Goal: Task Accomplishment & Management: Use online tool/utility

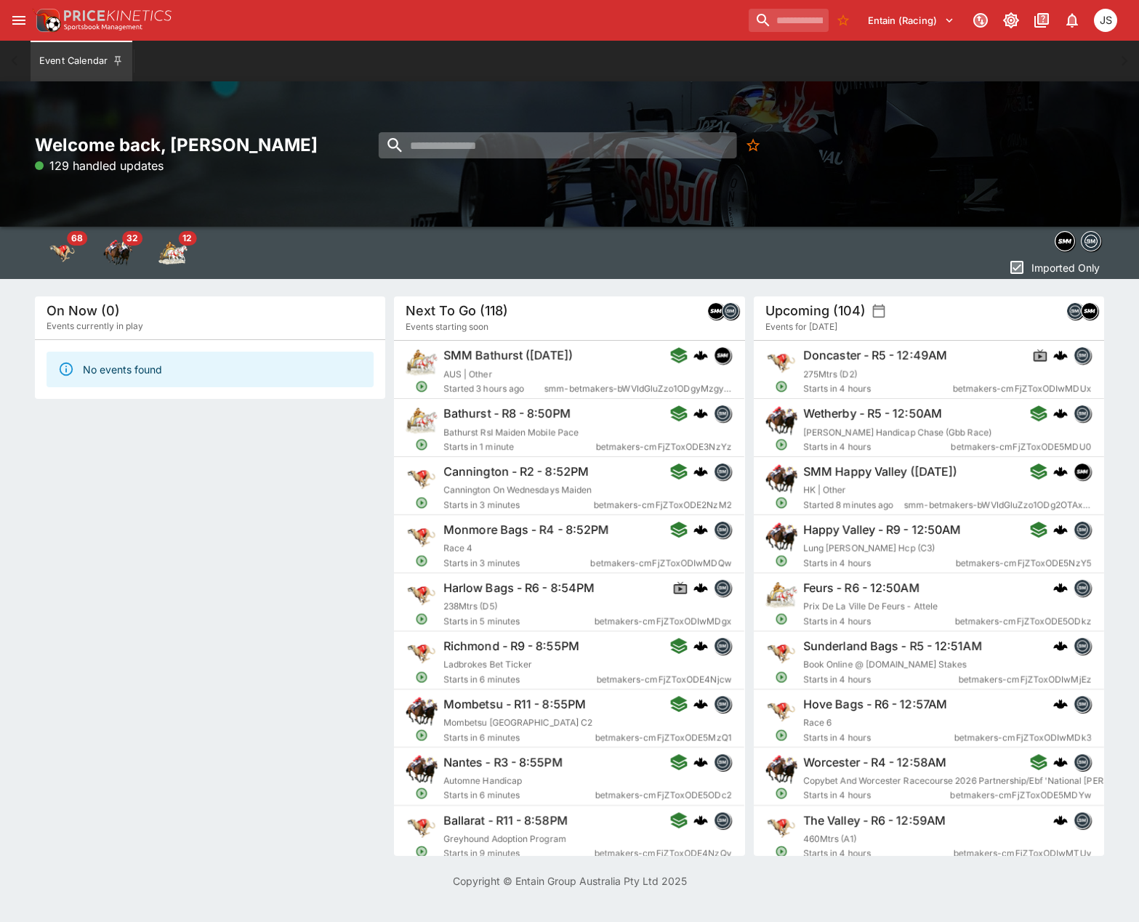
click at [501, 142] on input "search" at bounding box center [558, 145] width 358 height 26
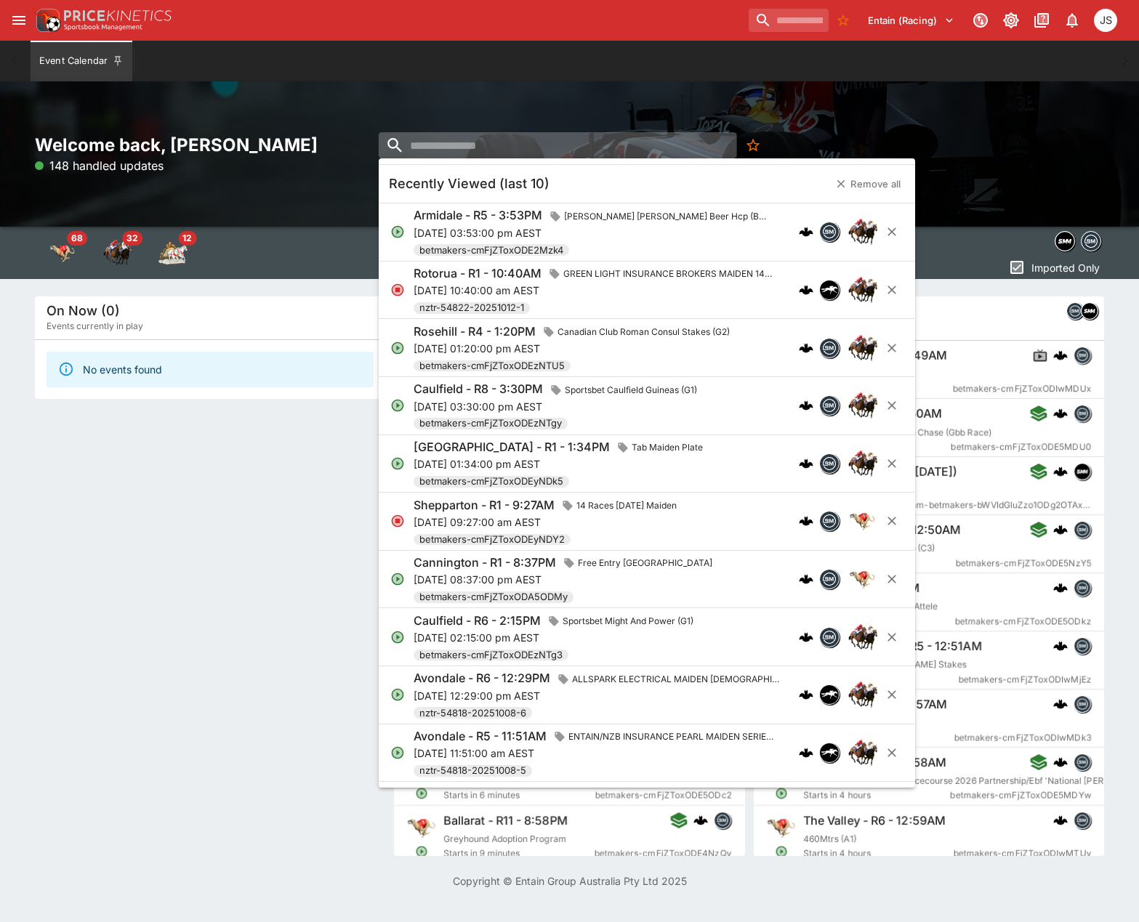
paste input "**********"
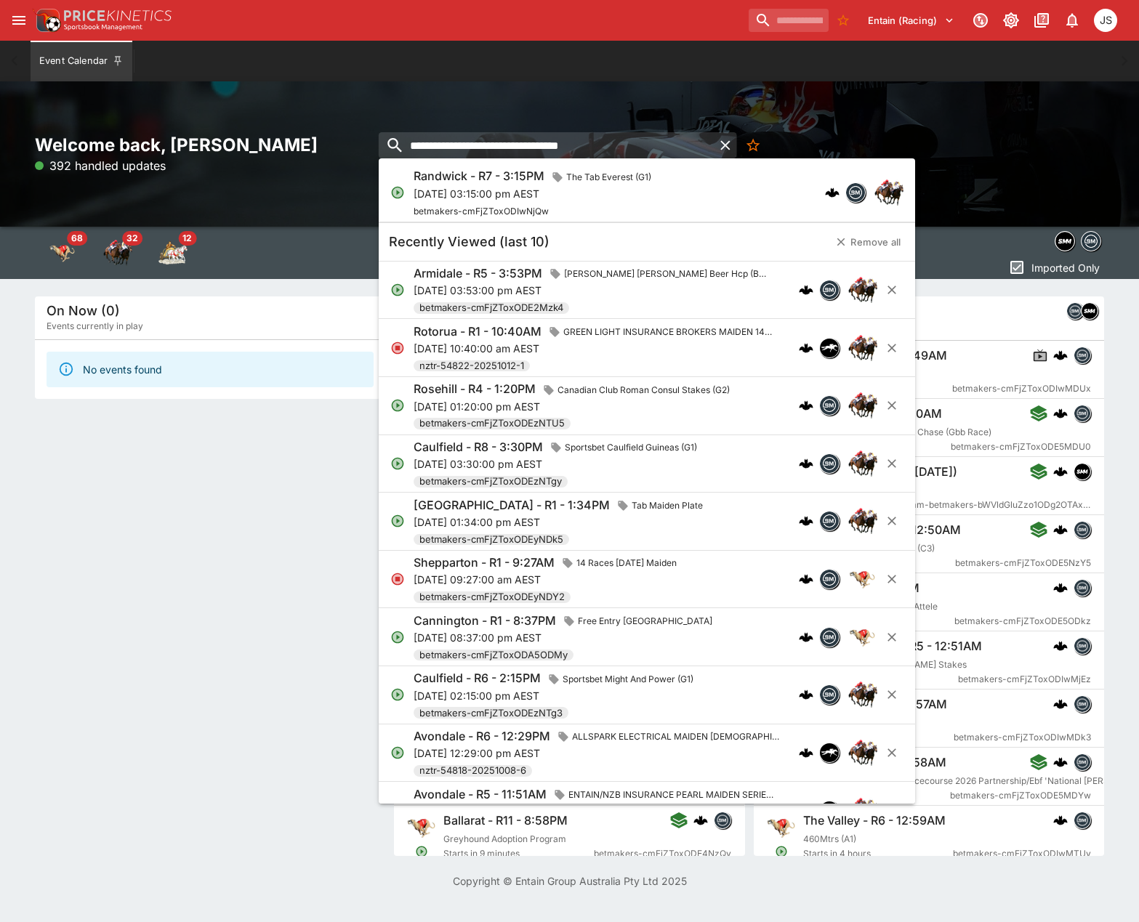
type input "**********"
click at [502, 199] on p "[DATE] 03:15:00 pm AEST" at bounding box center [536, 193] width 244 height 15
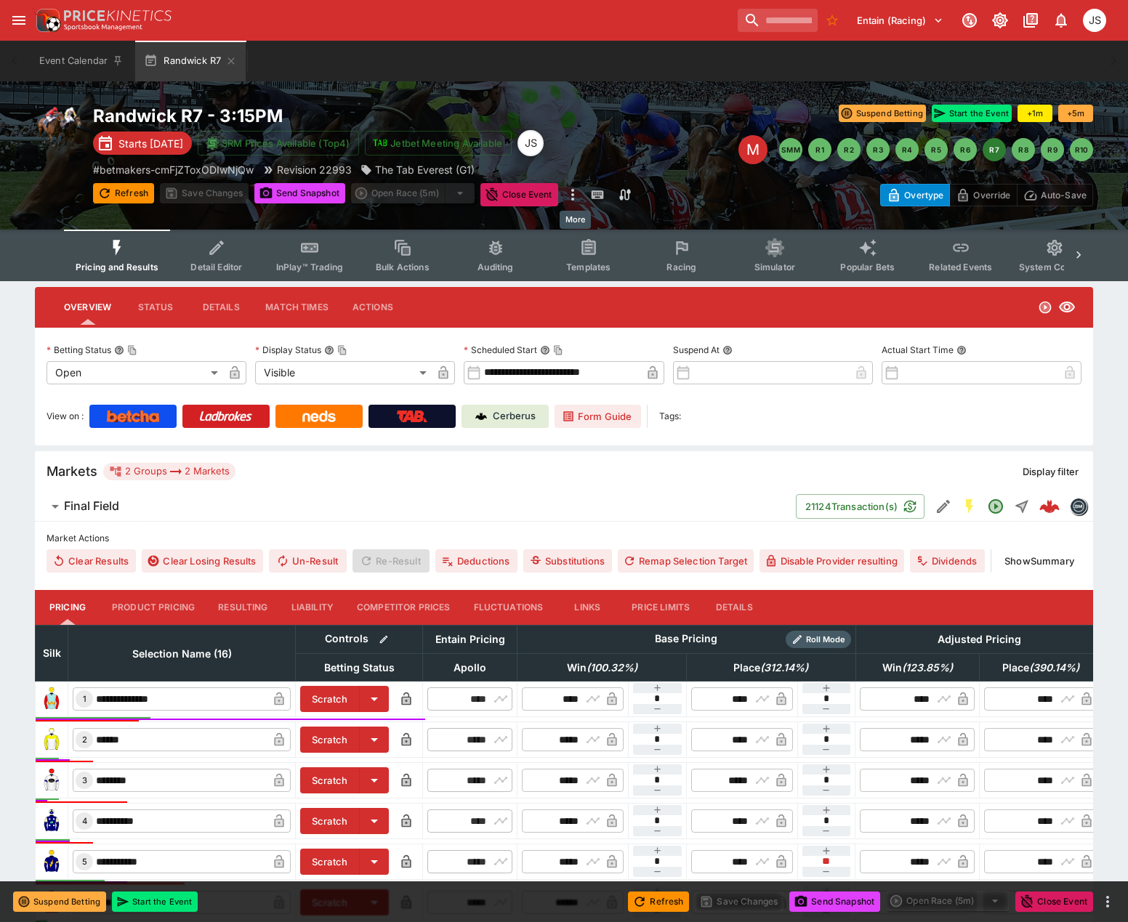
click at [574, 195] on icon "more" at bounding box center [572, 195] width 3 height 12
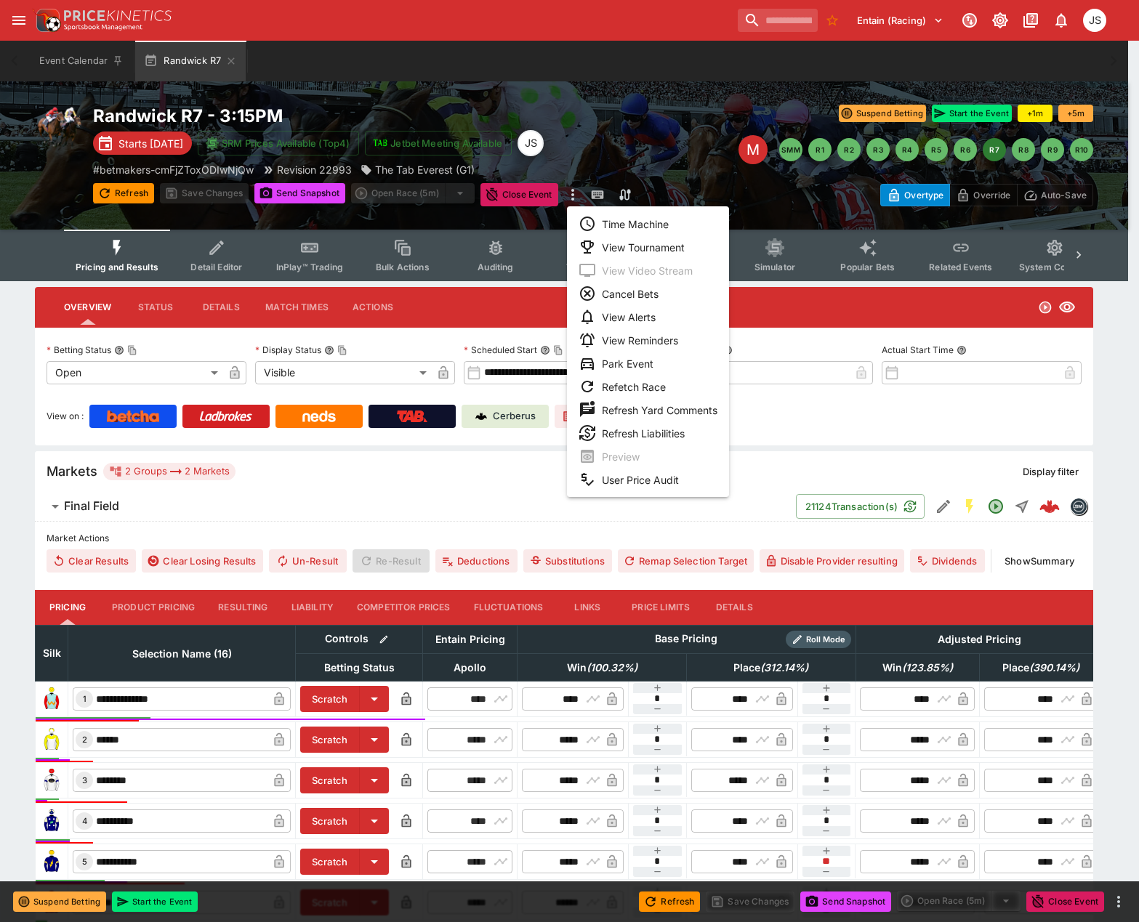
click at [289, 188] on div at bounding box center [569, 461] width 1139 height 922
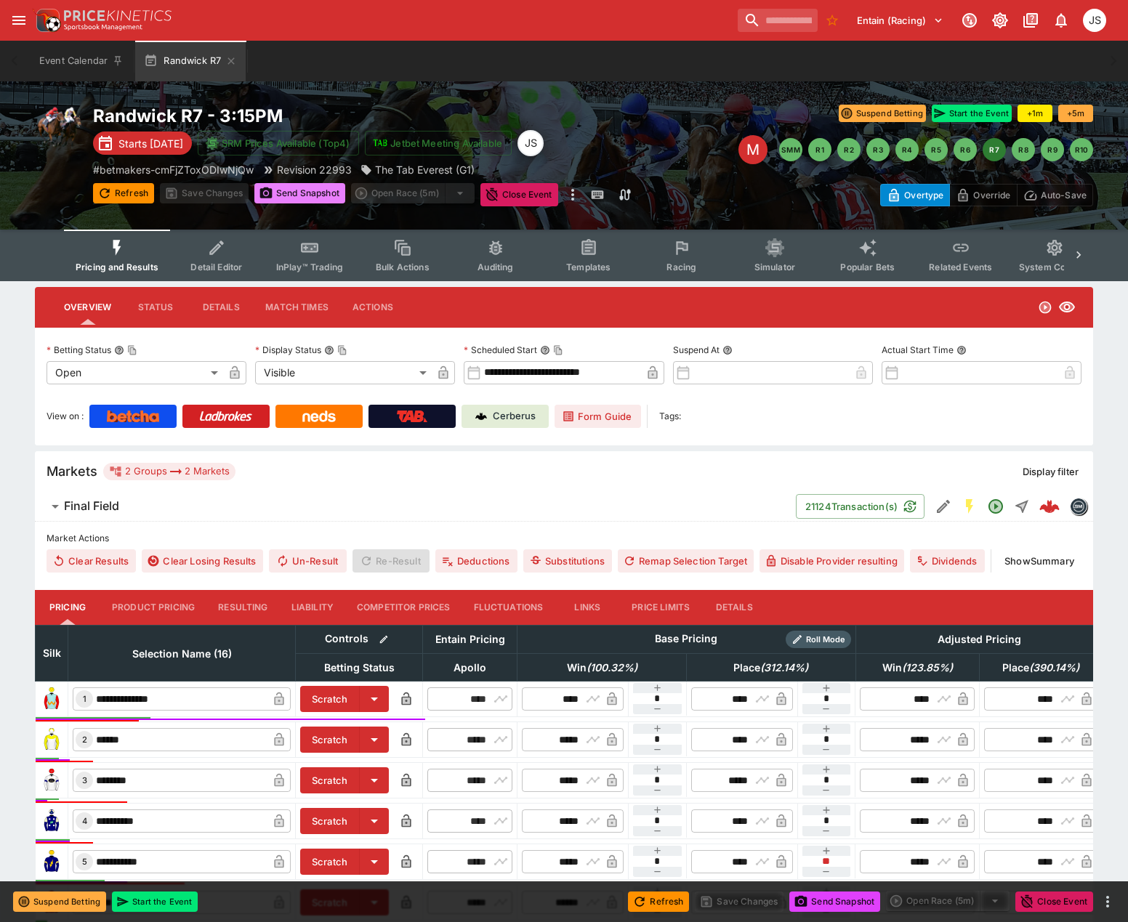
click at [299, 201] on button "Send Snapshot" at bounding box center [299, 193] width 91 height 20
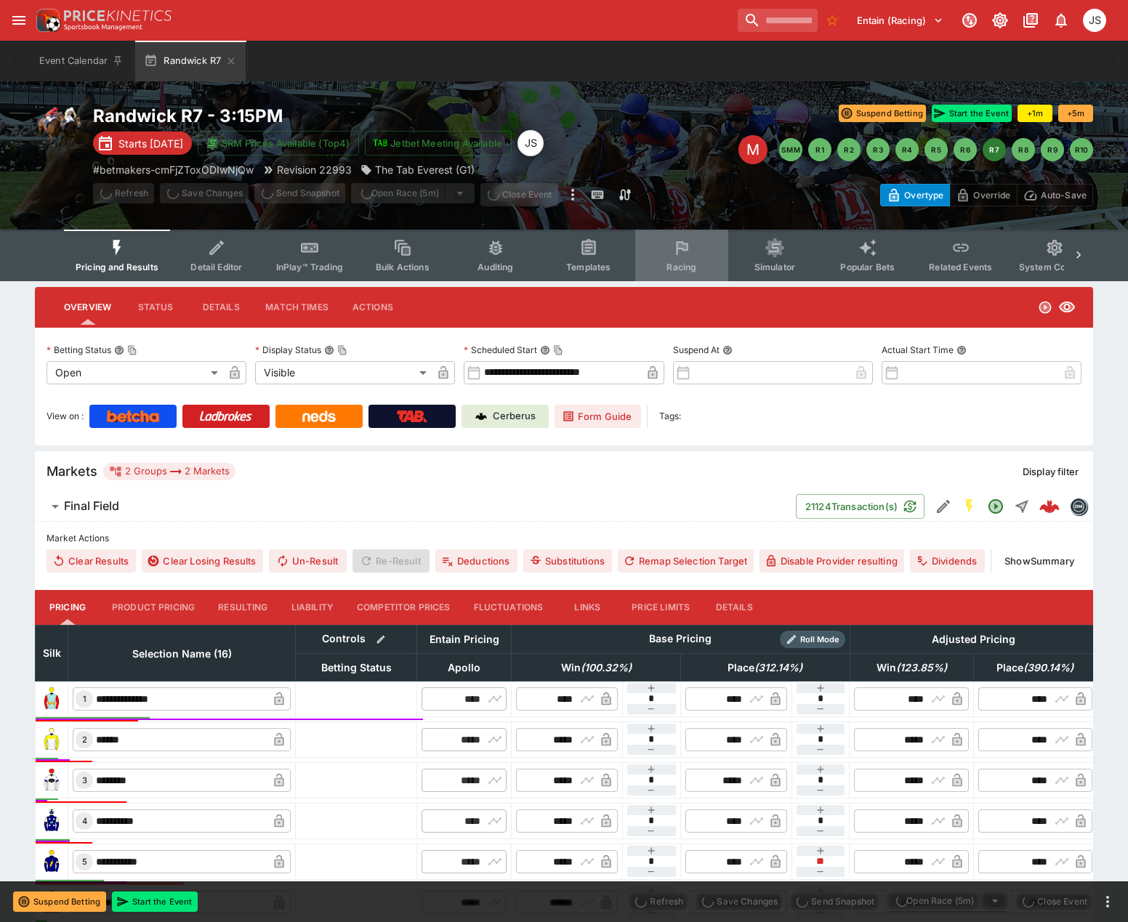
click at [685, 252] on button "Racing" at bounding box center [681, 256] width 93 height 52
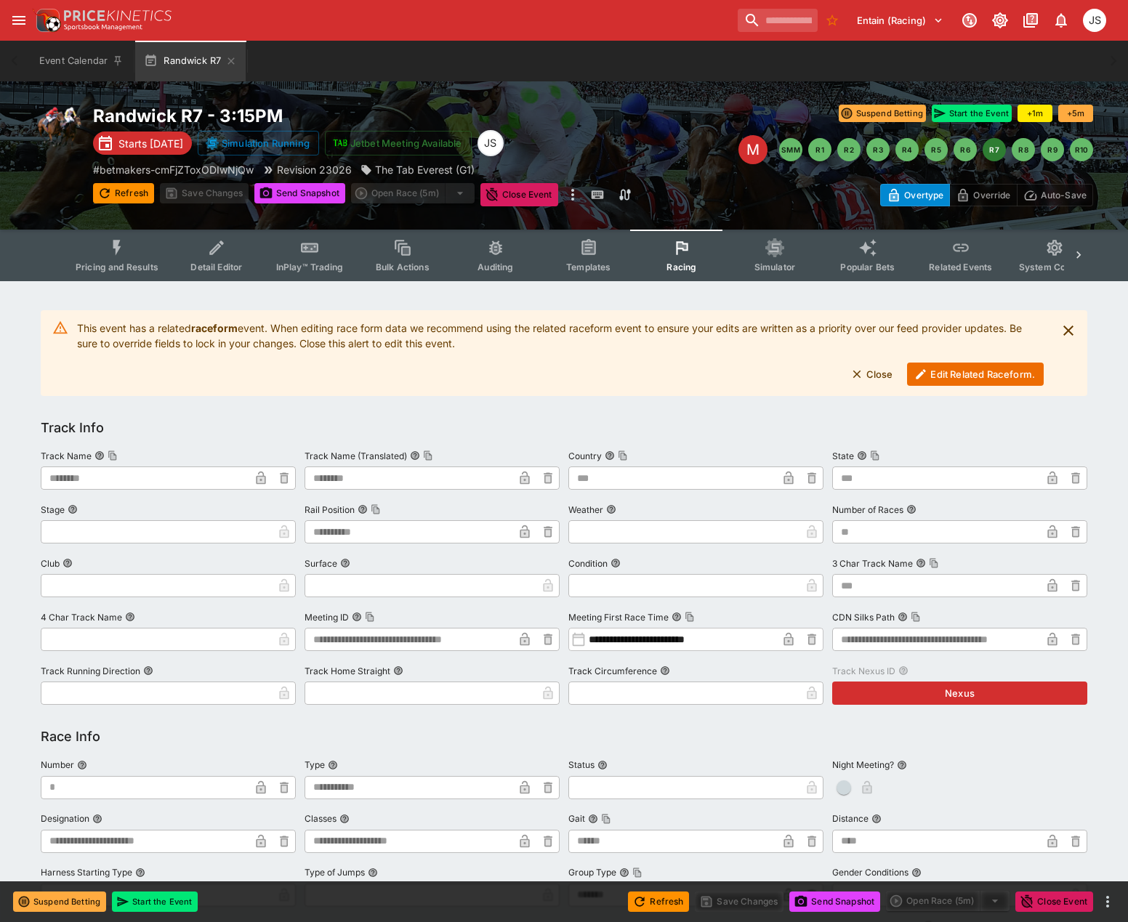
click at [964, 366] on button "Edit Related Raceform." at bounding box center [975, 374] width 137 height 23
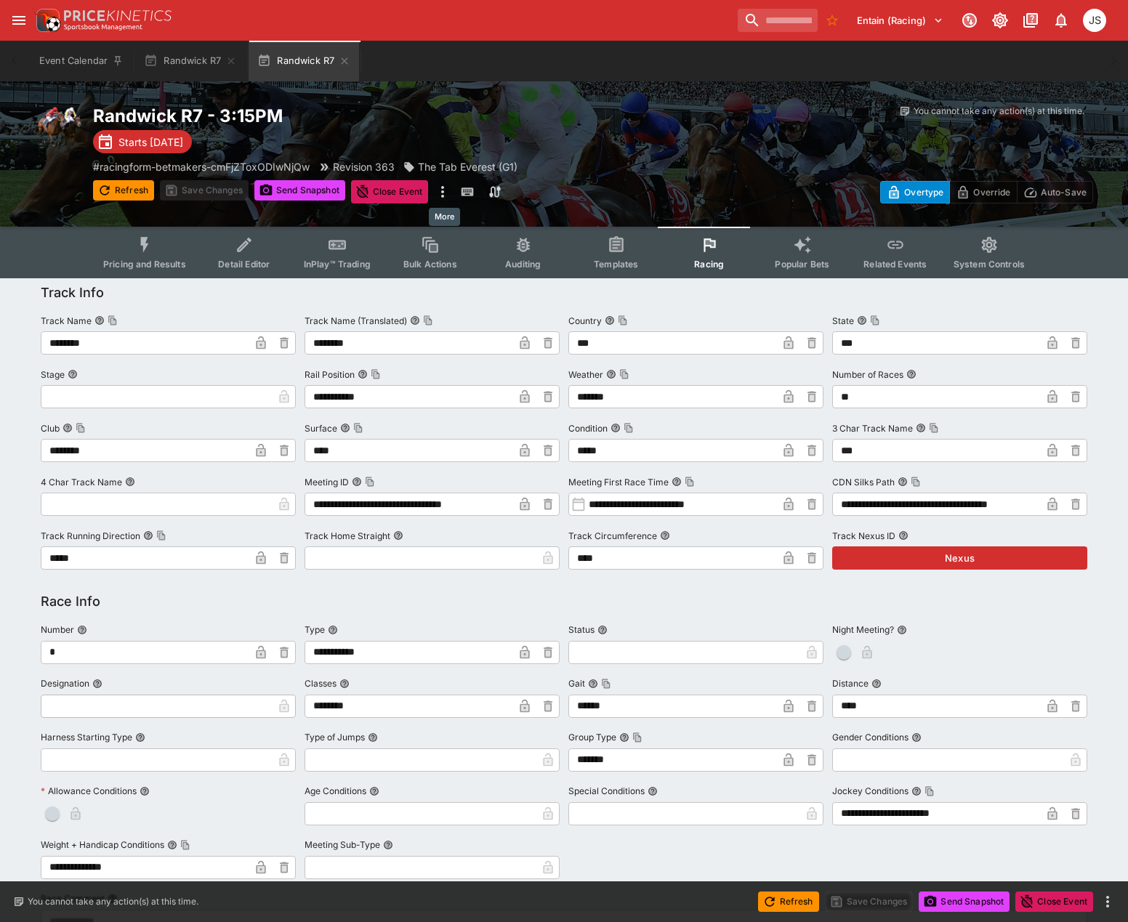
click at [443, 189] on icon "more" at bounding box center [442, 191] width 17 height 17
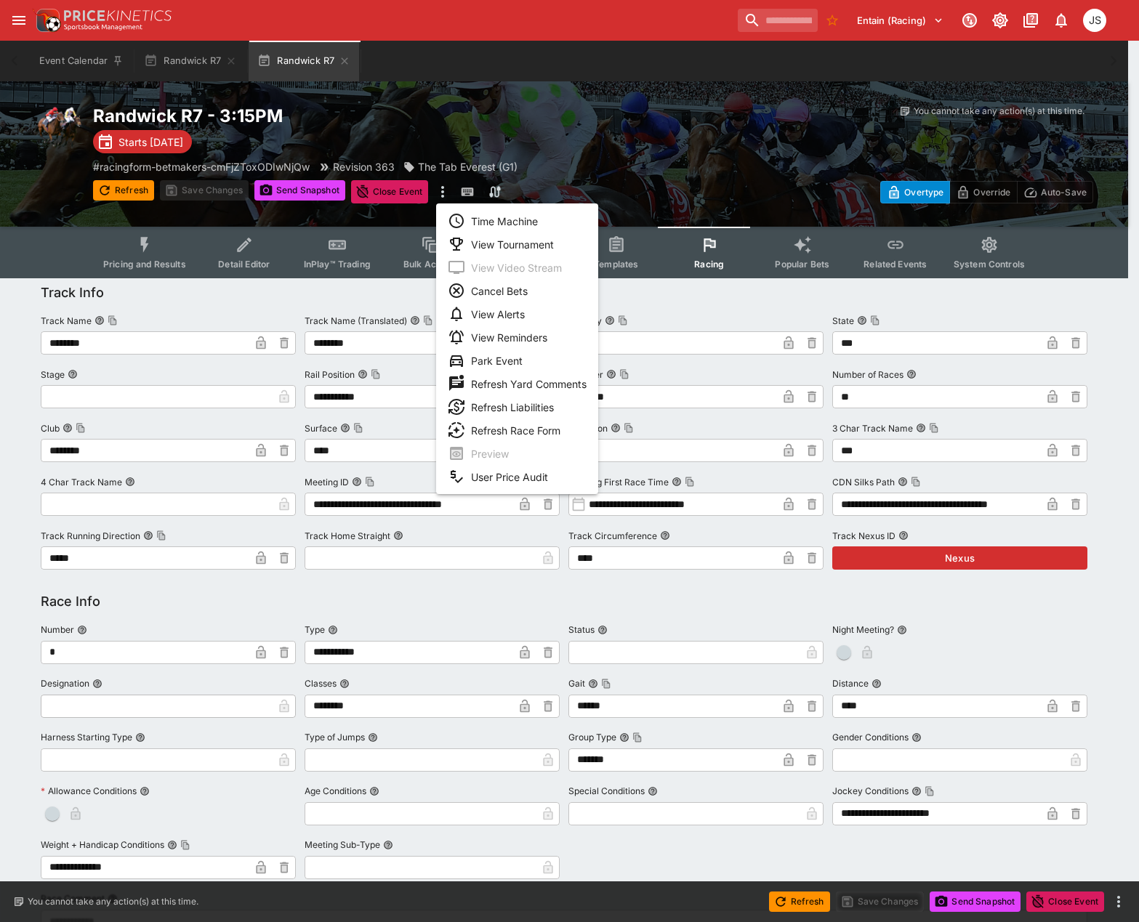
click at [538, 434] on li "Refresh Race Form" at bounding box center [517, 430] width 162 height 23
type input "**********"
click at [298, 187] on div at bounding box center [569, 461] width 1139 height 922
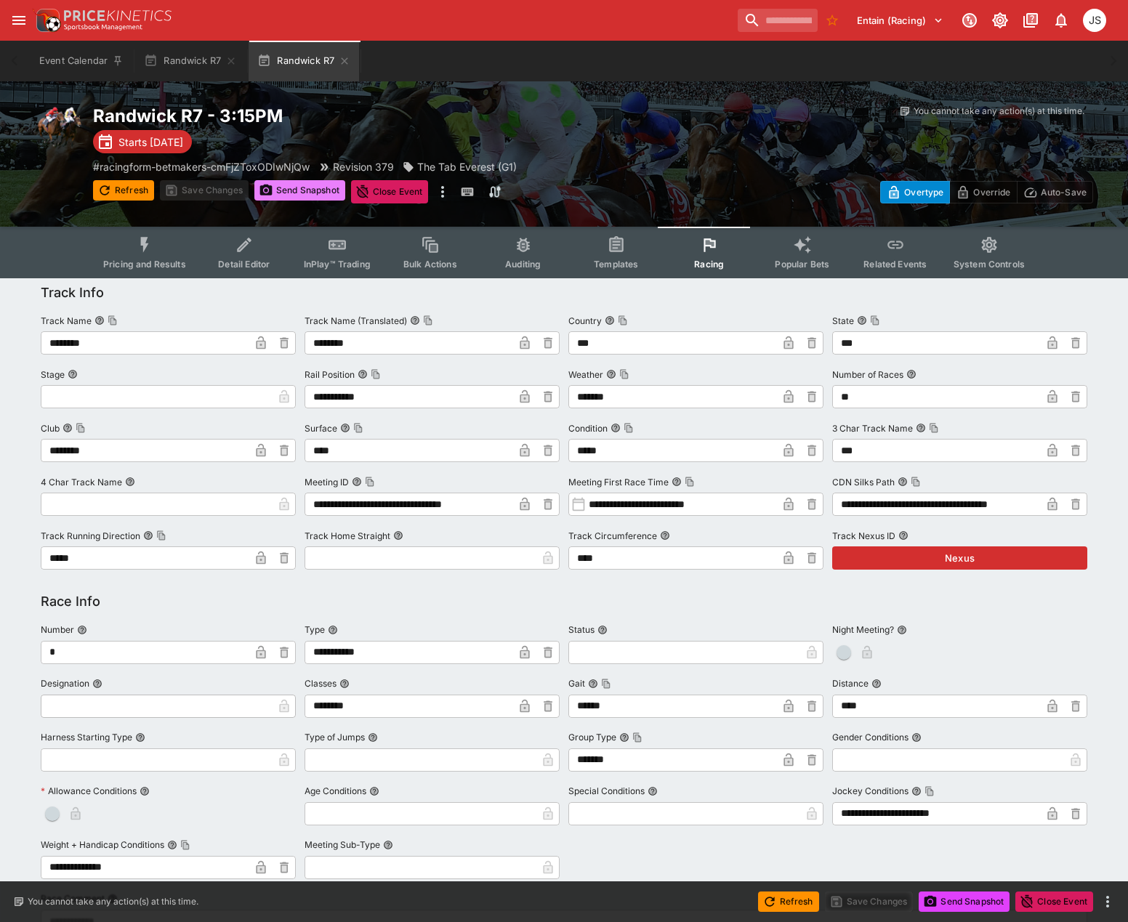
click at [302, 192] on button "Send Snapshot" at bounding box center [299, 190] width 91 height 20
click at [226, 65] on button "Randwick R7" at bounding box center [190, 61] width 110 height 41
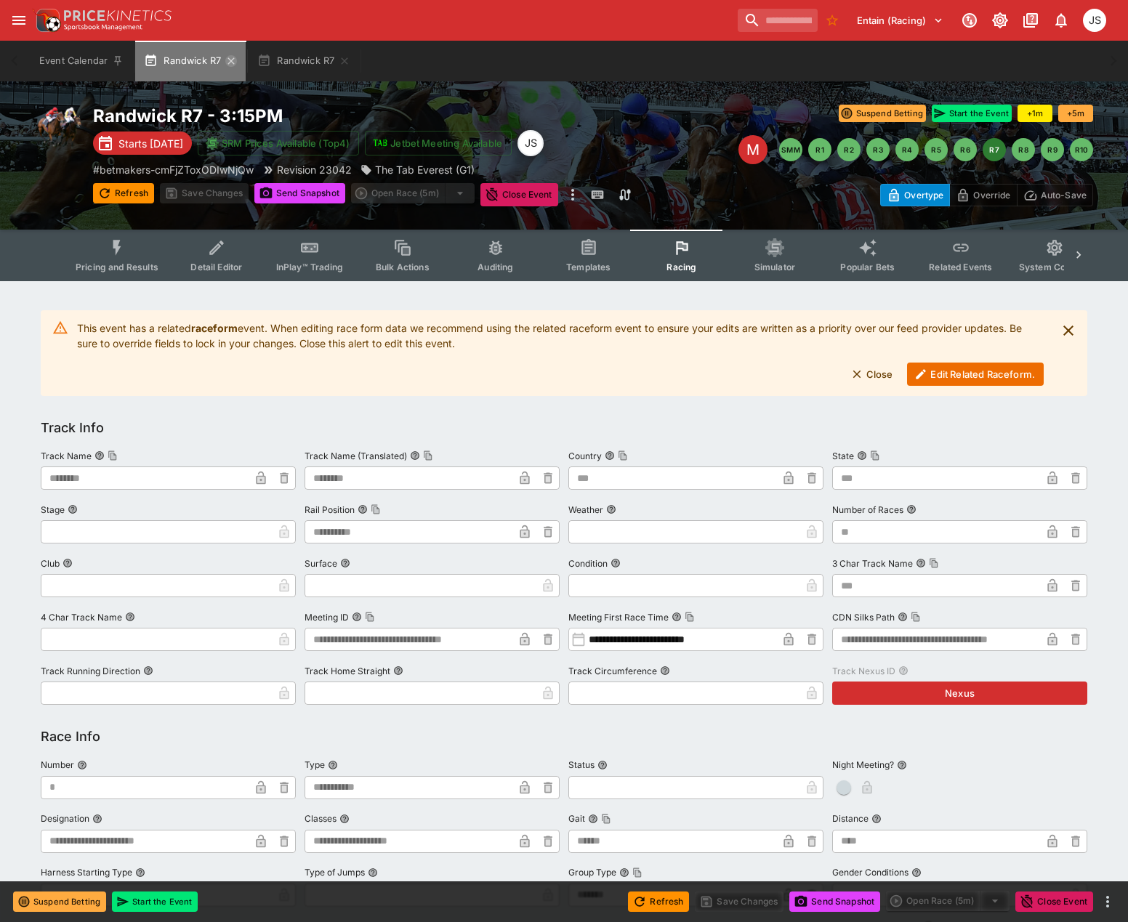
click at [230, 60] on icon "button" at bounding box center [231, 60] width 7 height 7
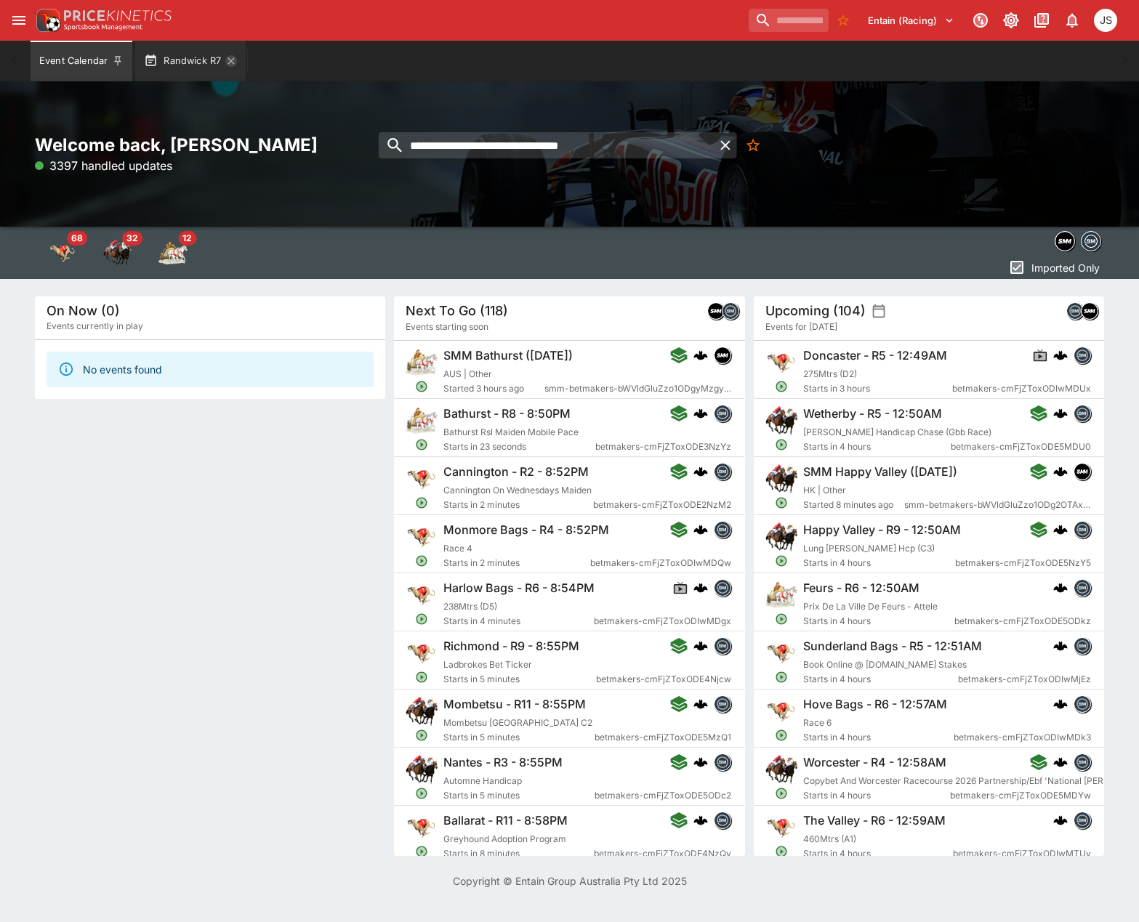
click at [230, 60] on icon "button" at bounding box center [231, 60] width 7 height 7
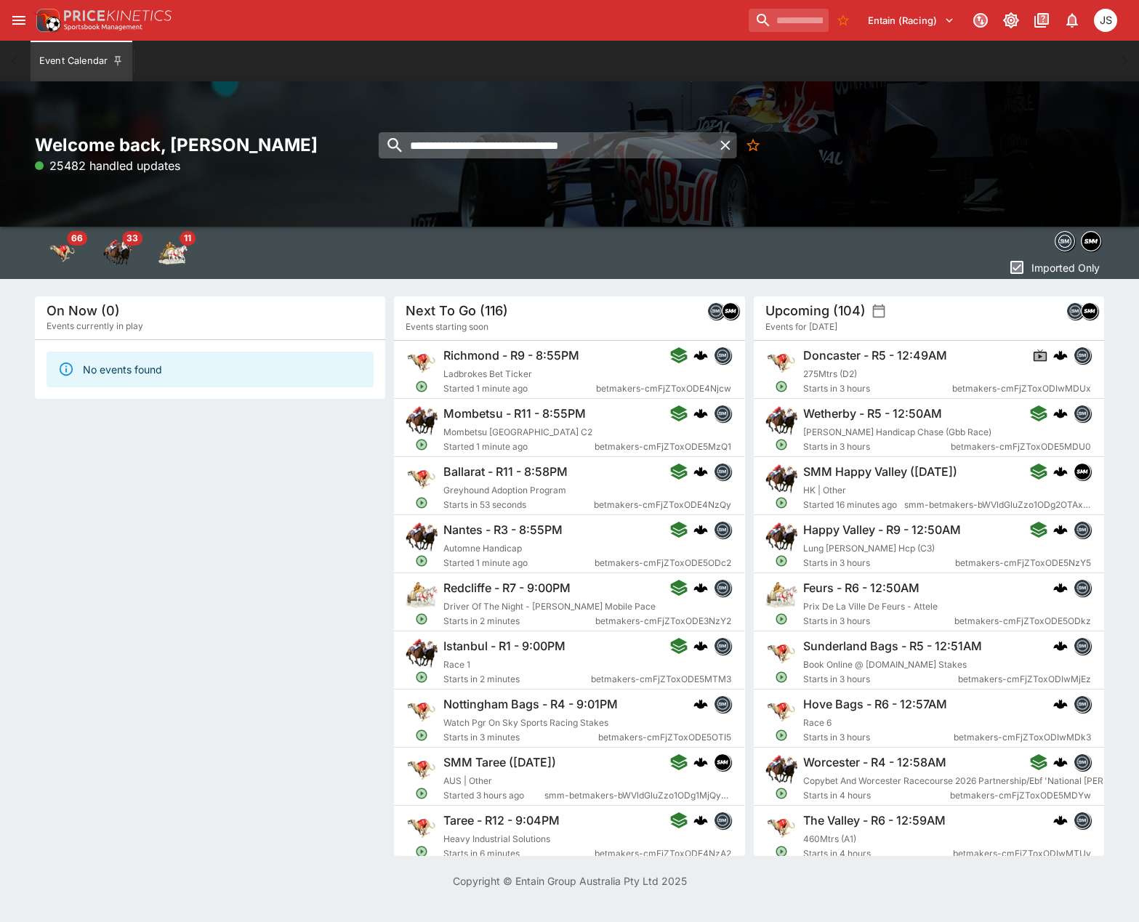
click at [665, 140] on input "**********" at bounding box center [547, 145] width 336 height 26
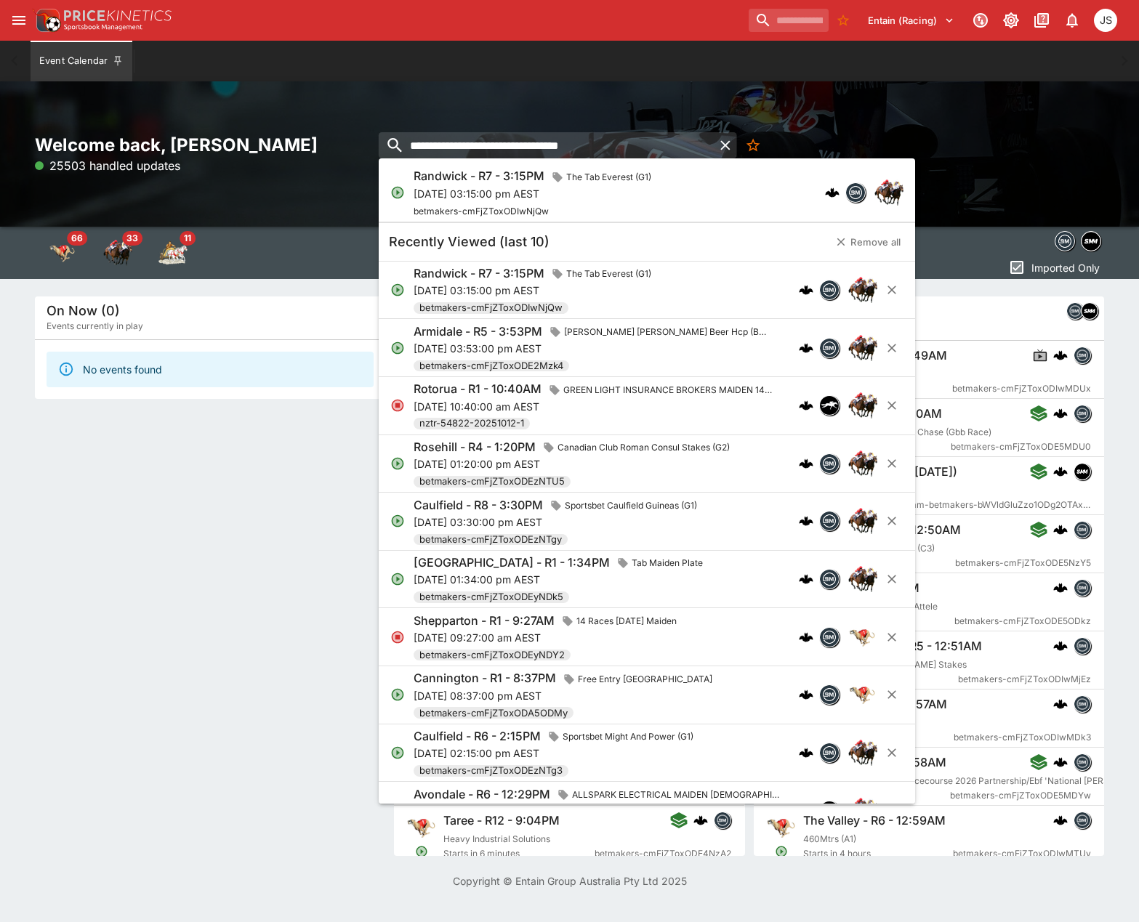
click at [558, 174] on icon at bounding box center [556, 176] width 9 height 9
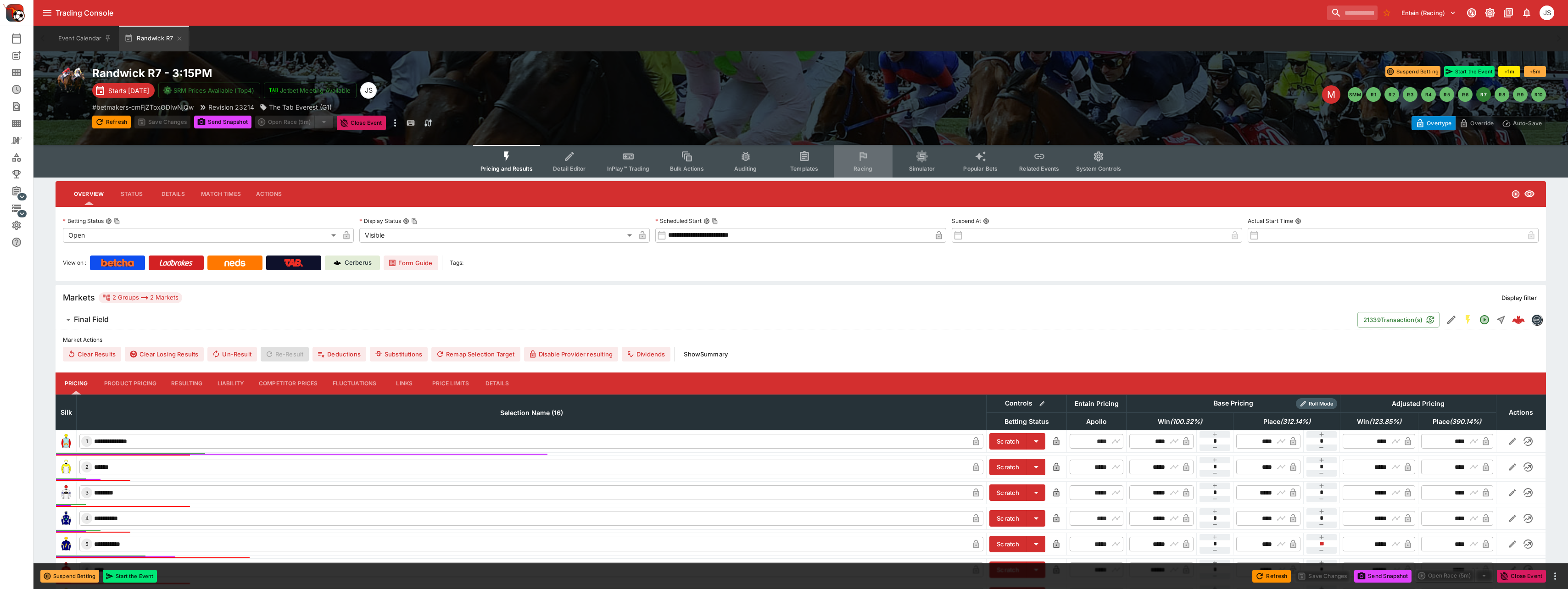
click at [718, 160] on icon "Event type filters" at bounding box center [863, 156] width 12 height 12
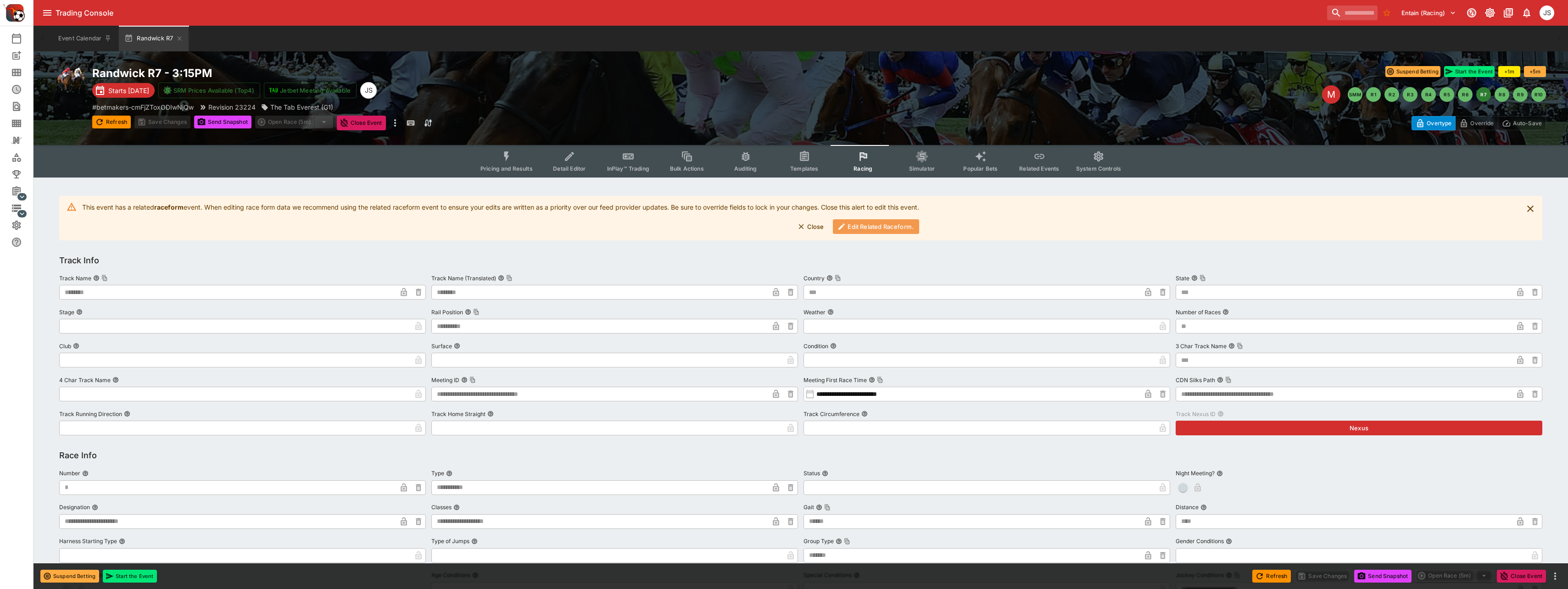
click at [718, 234] on button "Edit Related Raceform." at bounding box center [876, 226] width 86 height 15
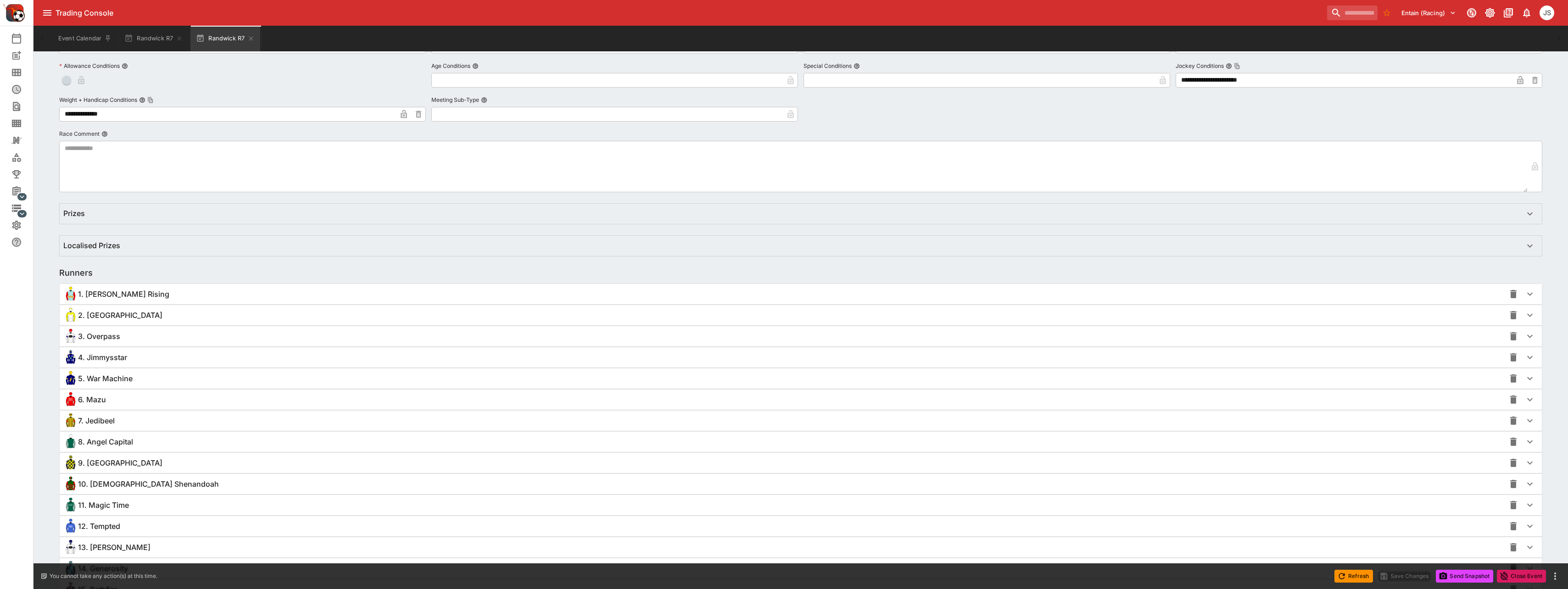
scroll to position [528, 0]
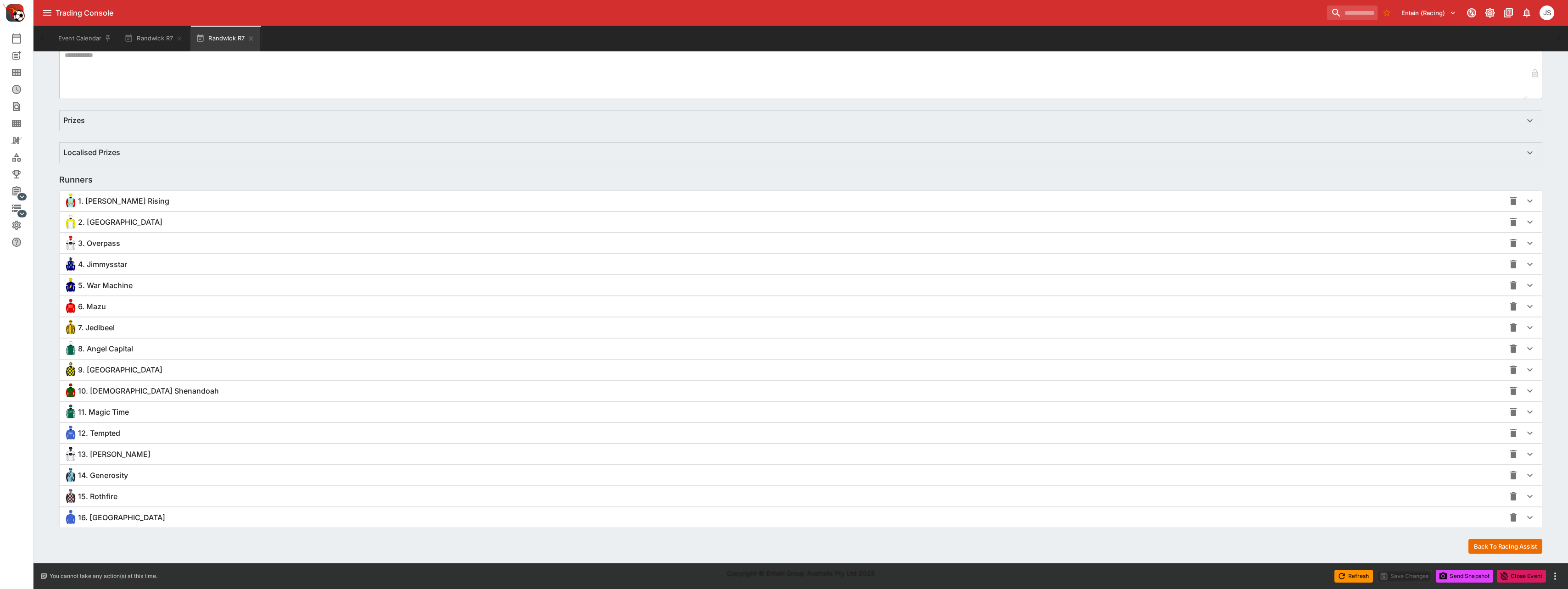
click at [122, 199] on span "1. [PERSON_NAME] Rising" at bounding box center [124, 201] width 92 height 9
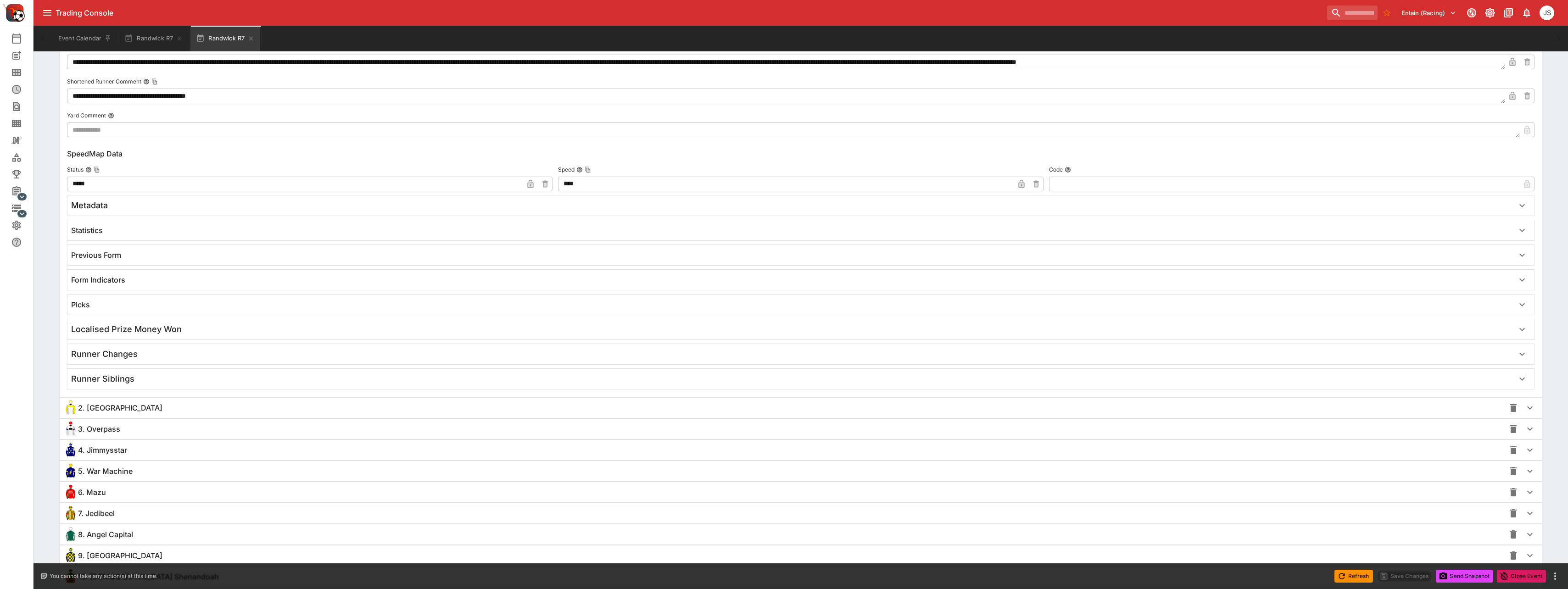
scroll to position [1048, 0]
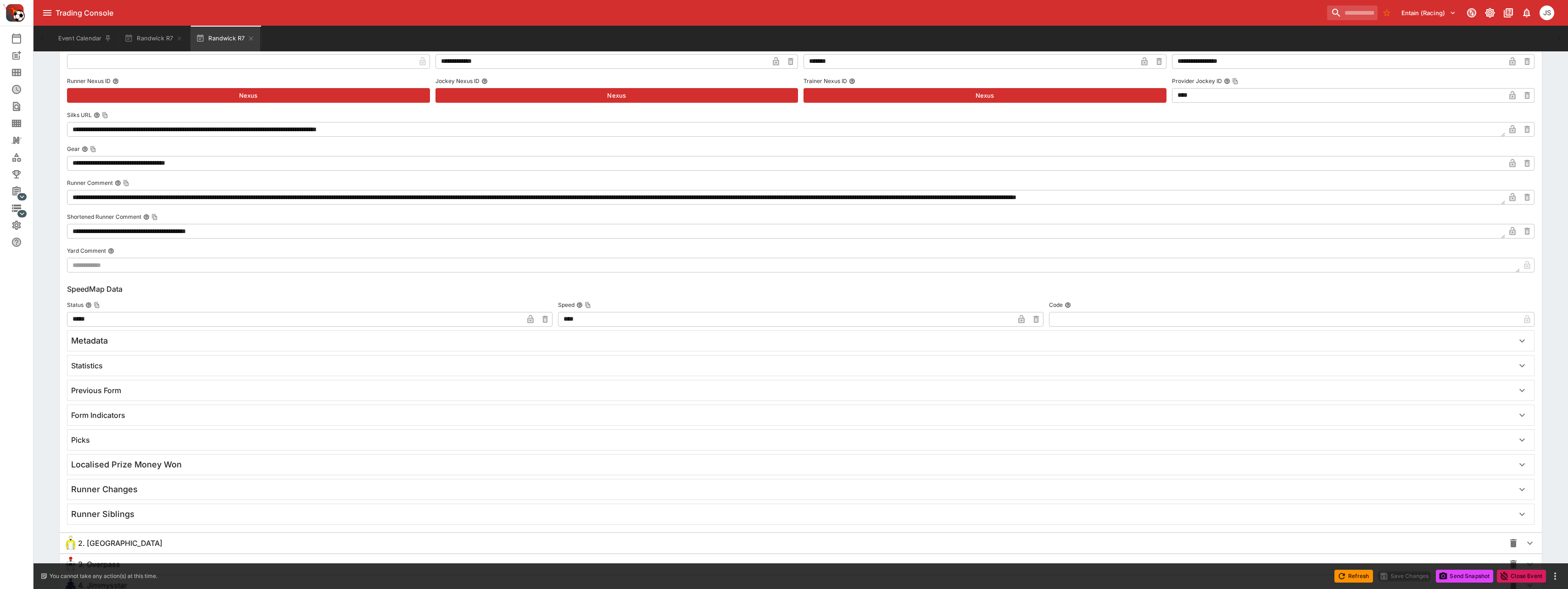
click at [102, 418] on h6 "Form Indicators" at bounding box center [98, 415] width 54 height 9
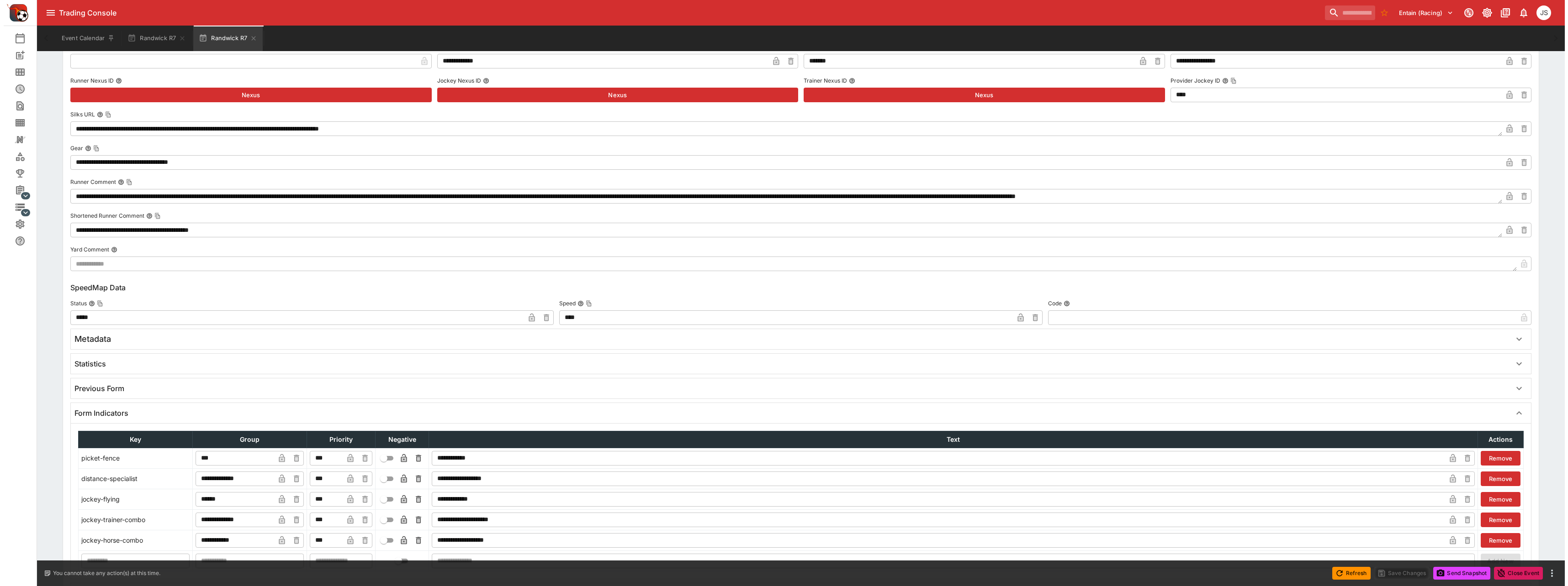
scroll to position [1271, 0]
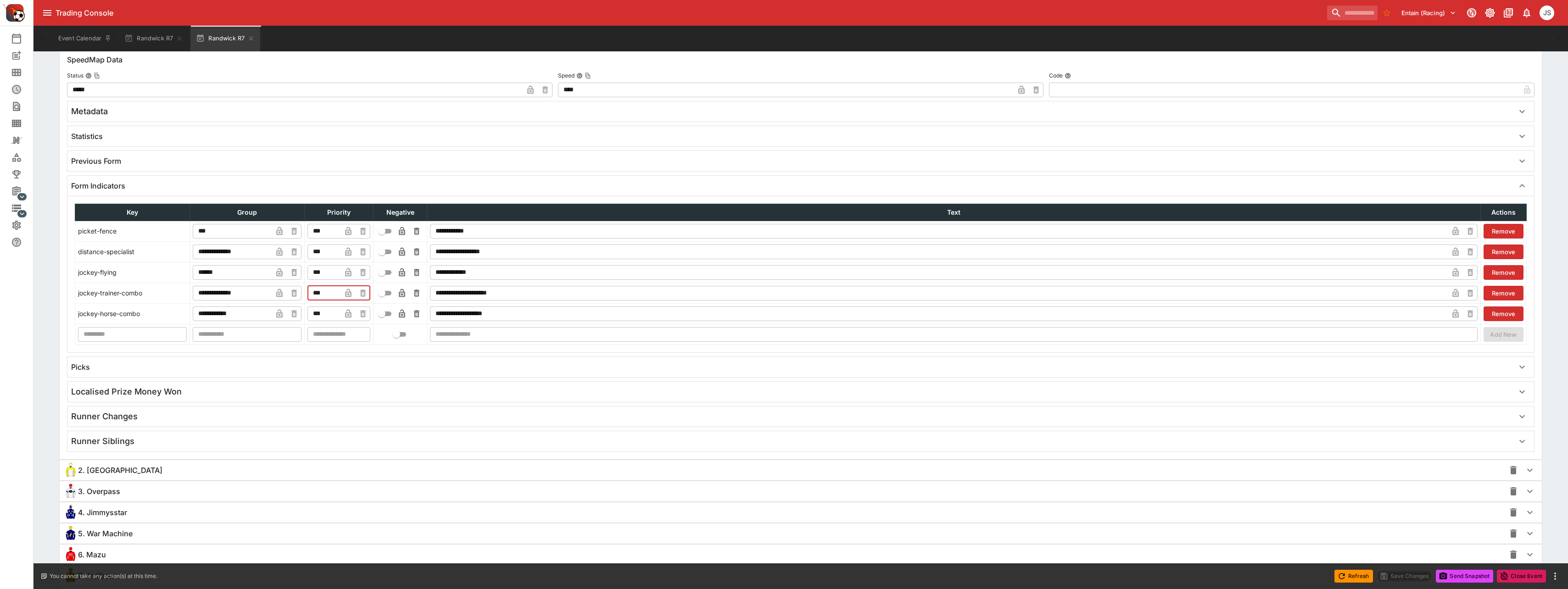
drag, startPoint x: 331, startPoint y: 294, endPoint x: 300, endPoint y: 294, distance: 31.0
click at [300, 294] on tr "**********" at bounding box center [800, 293] width 1451 height 21
type input "***"
click at [347, 250] on icon "button" at bounding box center [348, 252] width 9 height 9
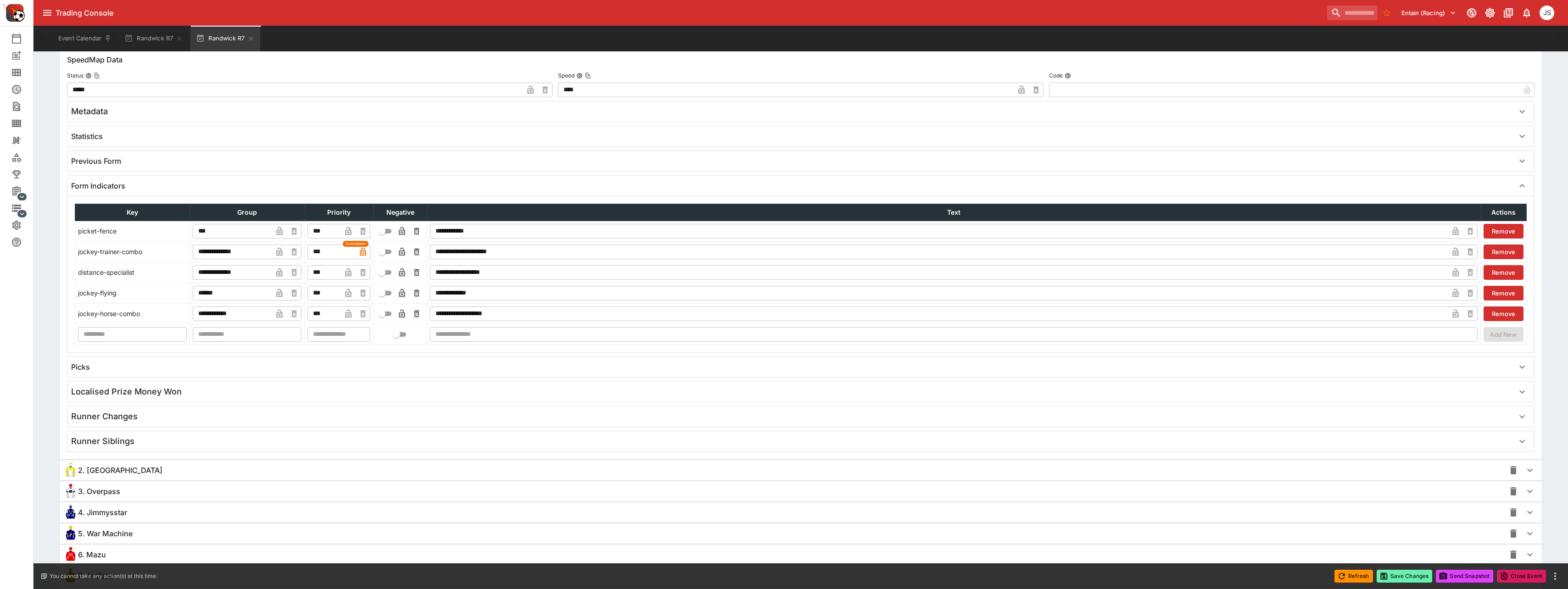
click at [718, 576] on button "Save Changes" at bounding box center [1405, 576] width 56 height 13
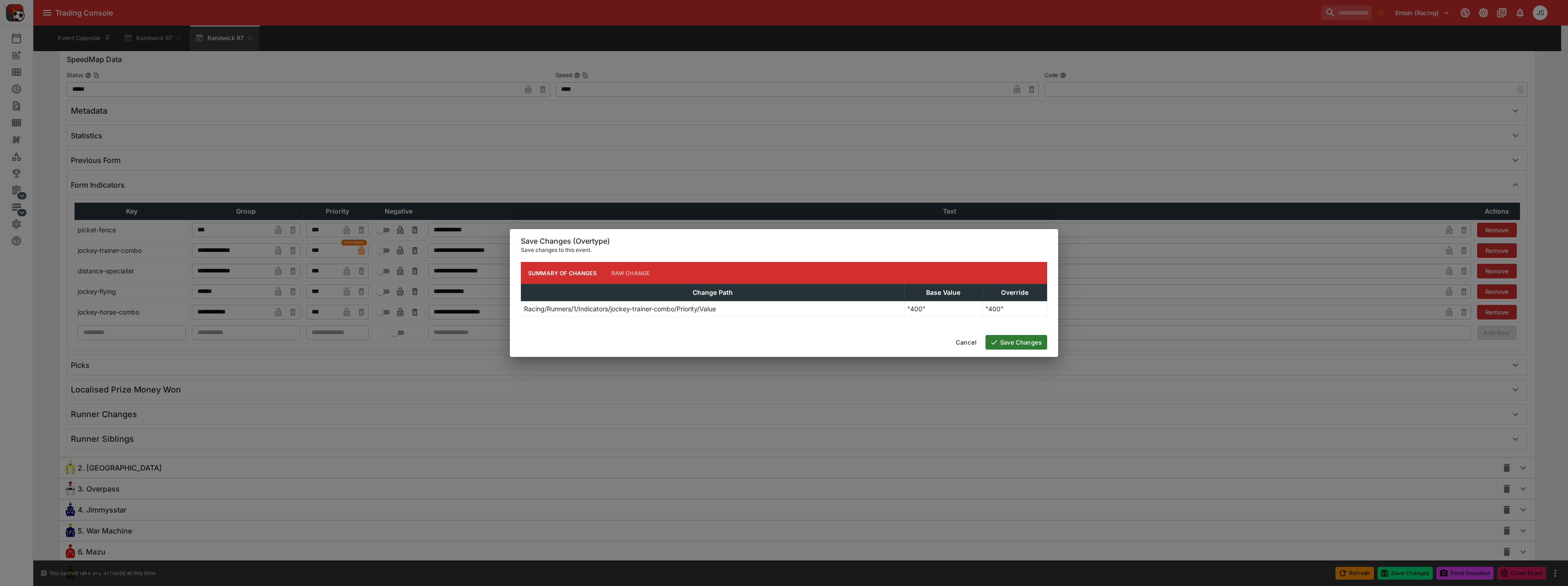
click at [715, 349] on button "Save Changes" at bounding box center [1016, 342] width 62 height 14
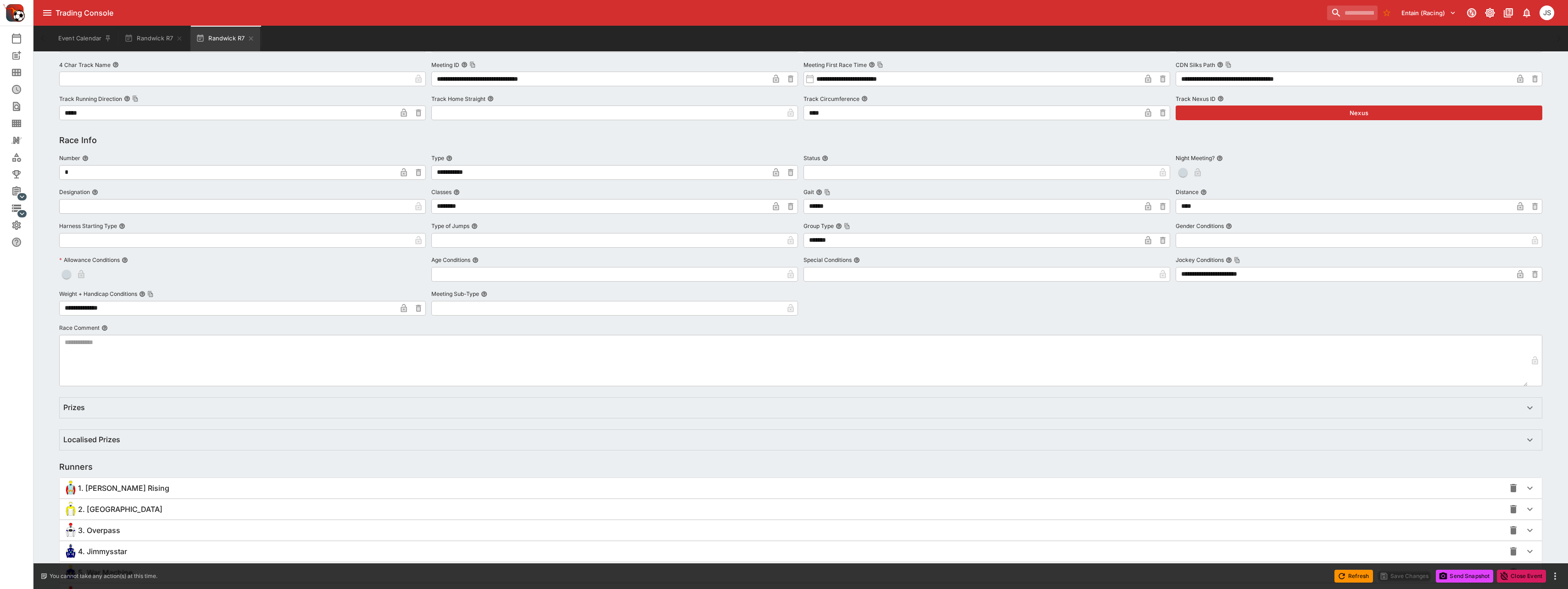
scroll to position [459, 0]
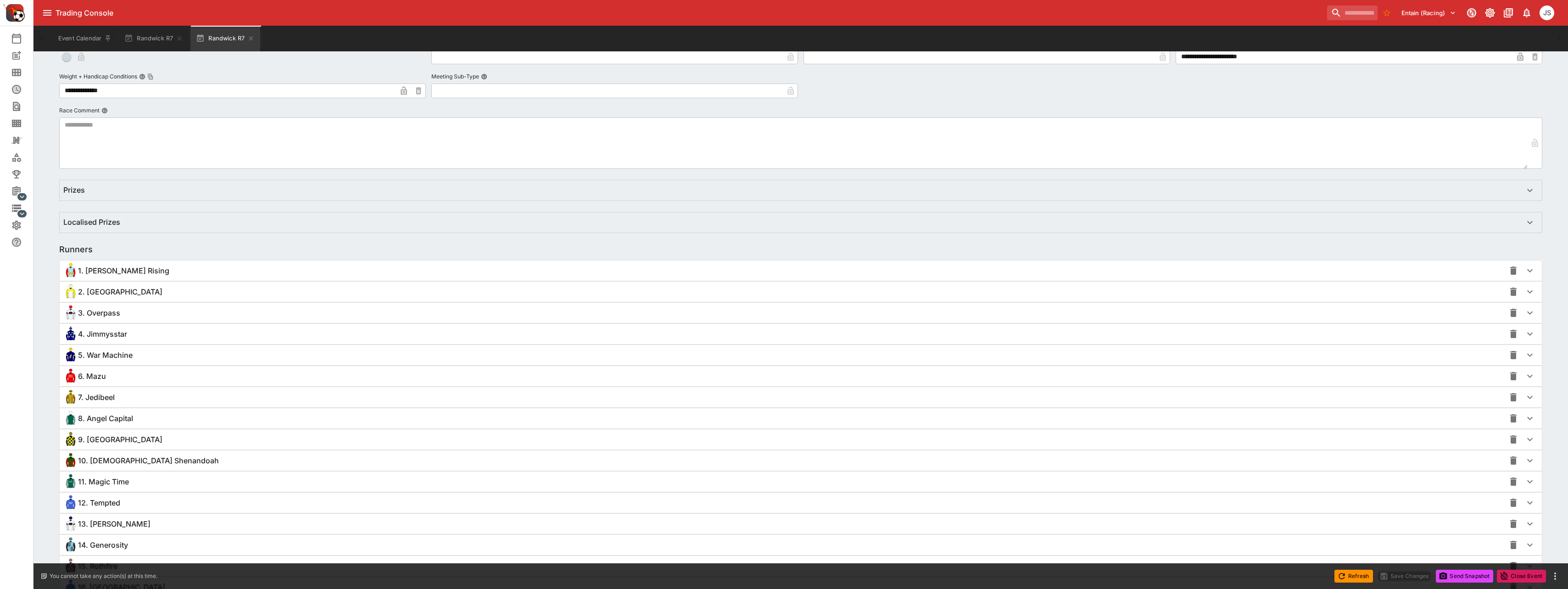
click at [110, 273] on span "1. [PERSON_NAME] Rising" at bounding box center [124, 271] width 92 height 9
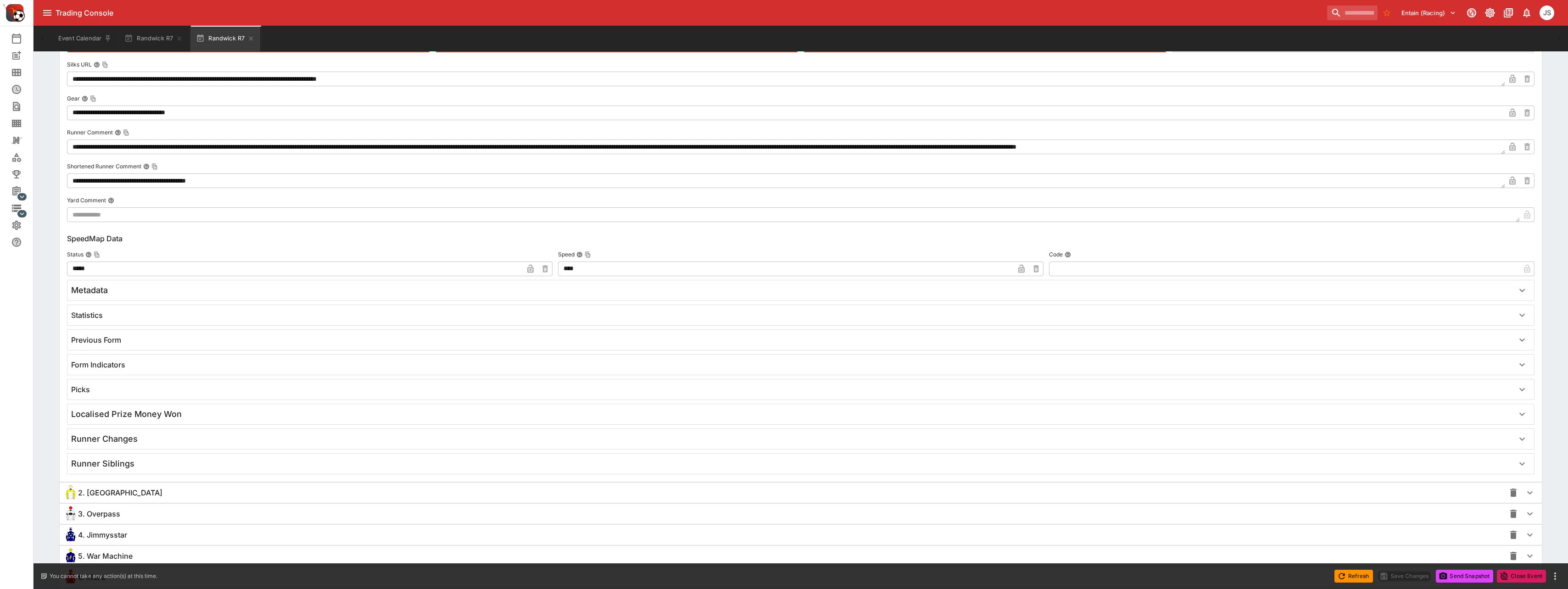
scroll to position [1102, 0]
click at [101, 334] on h6 "Previous Form" at bounding box center [96, 336] width 50 height 9
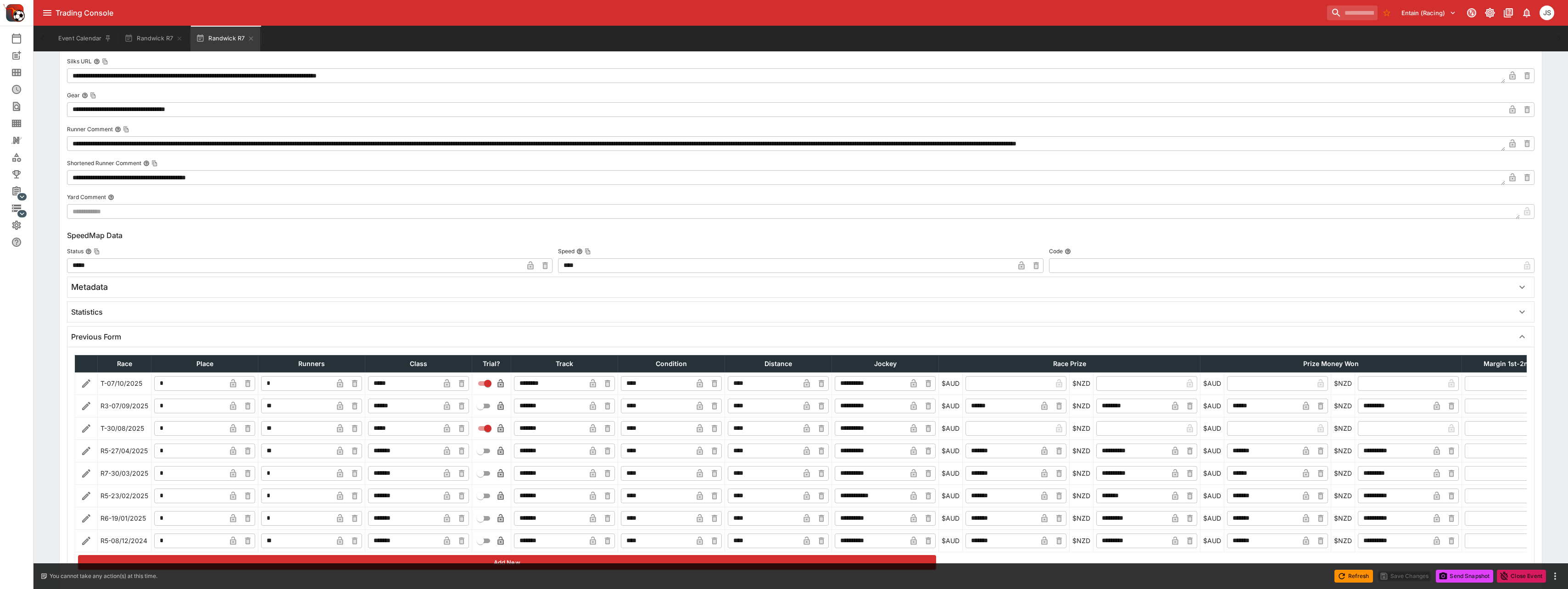
click at [98, 334] on h6 "Previous Form" at bounding box center [96, 336] width 50 height 9
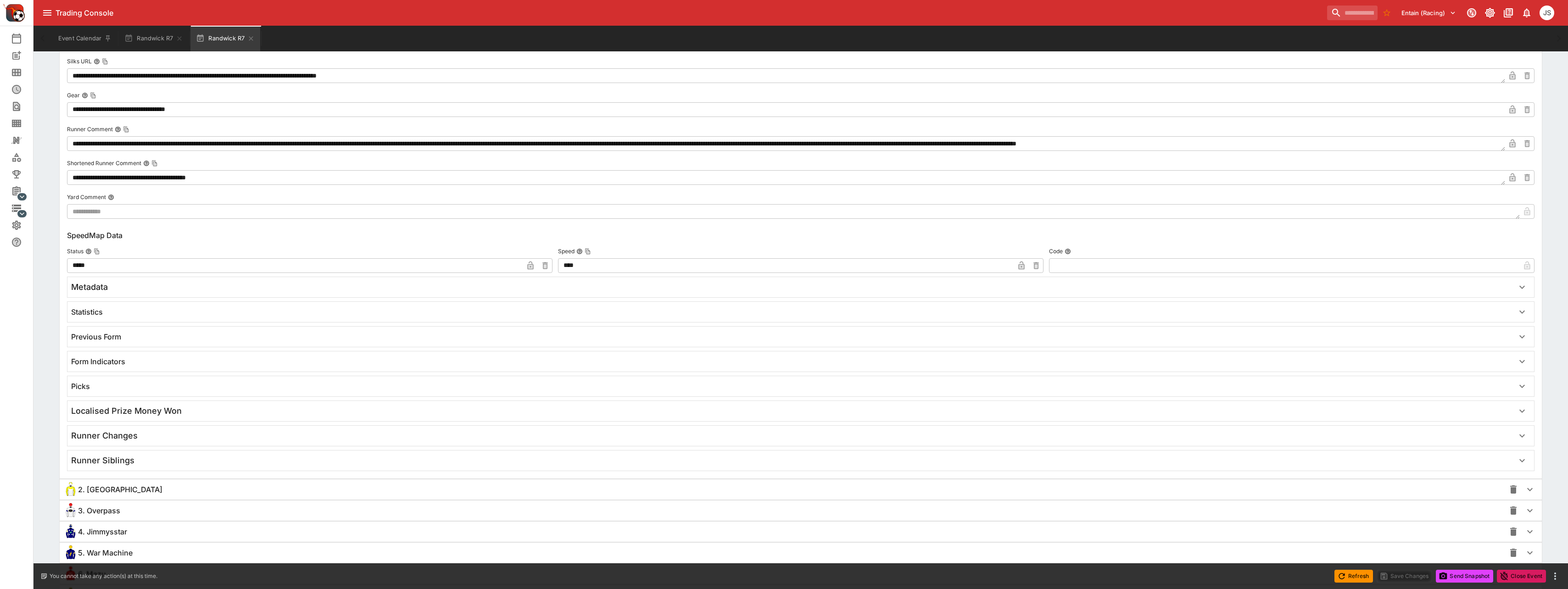
click at [100, 360] on h6 "Form Indicators" at bounding box center [98, 362] width 54 height 9
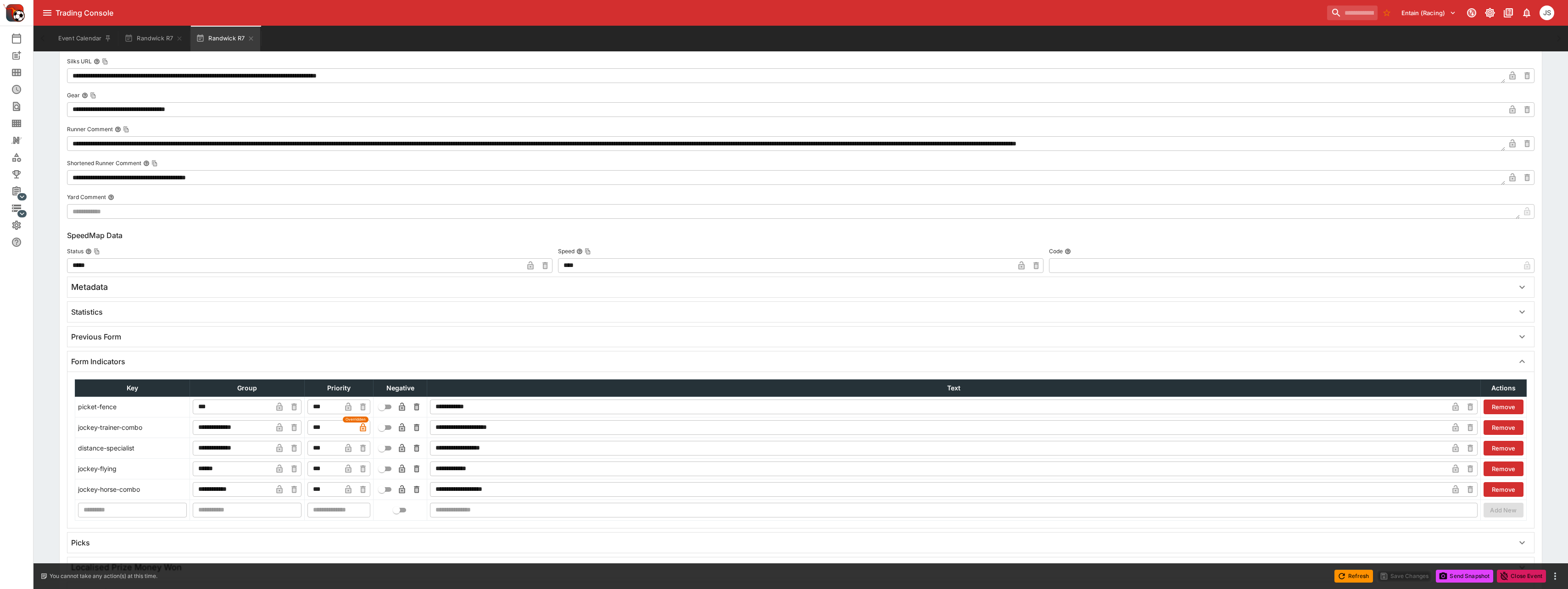
scroll to position [1377, 0]
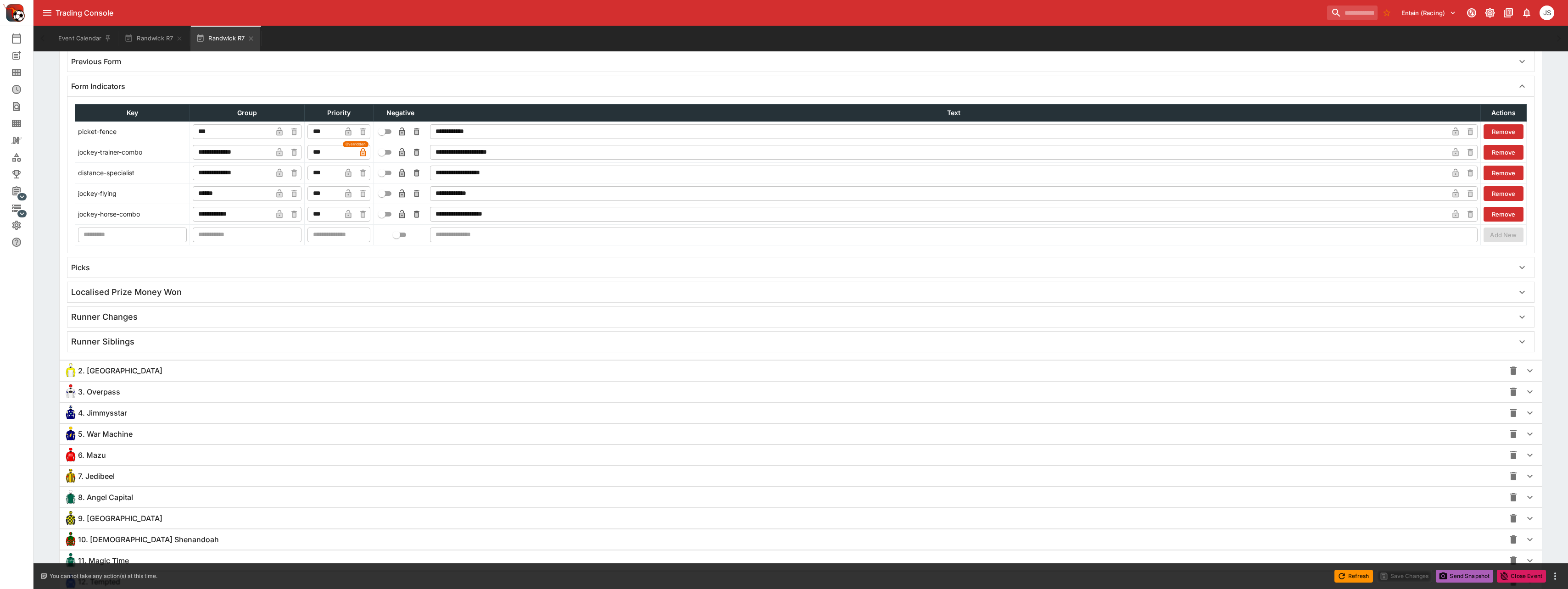
click at [718, 570] on button "Send Snapshot" at bounding box center [1464, 576] width 57 height 13
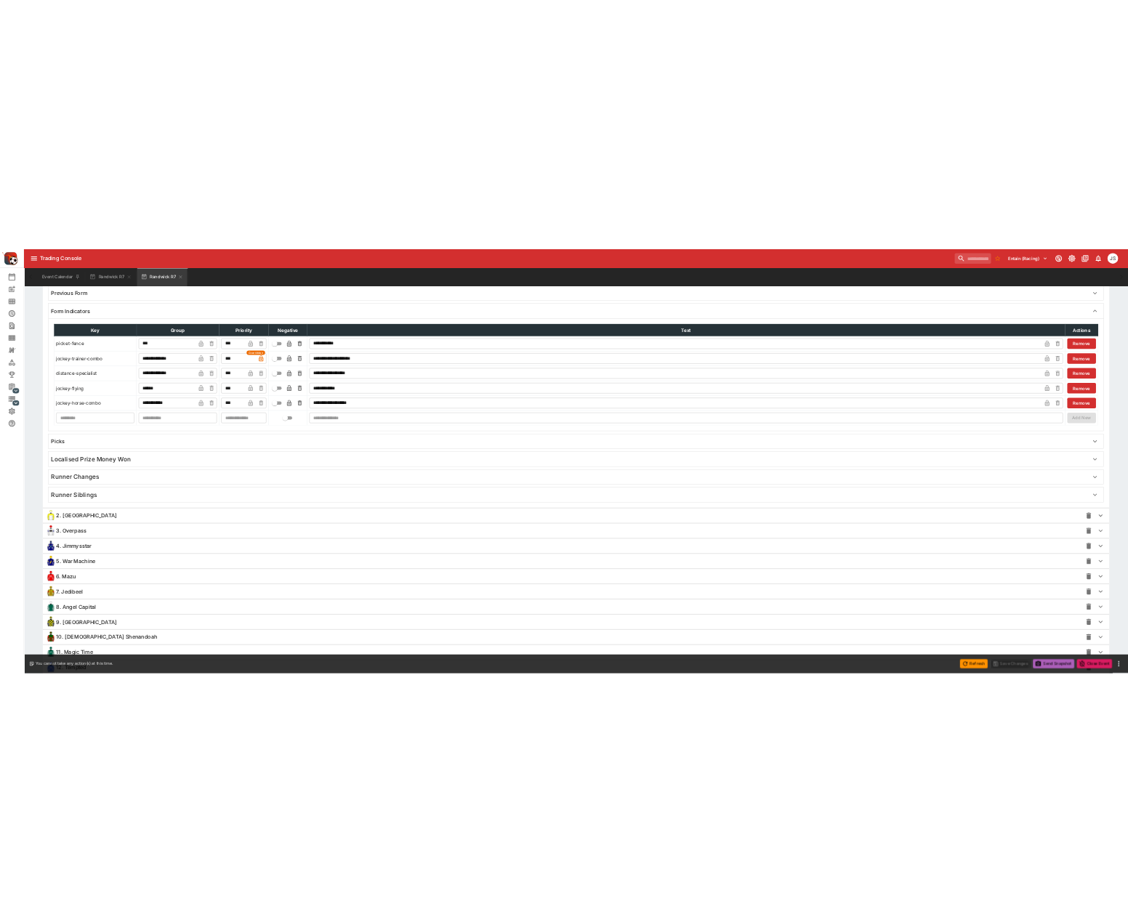
scroll to position [0, 0]
